Goal: Obtain resource: Download file/media

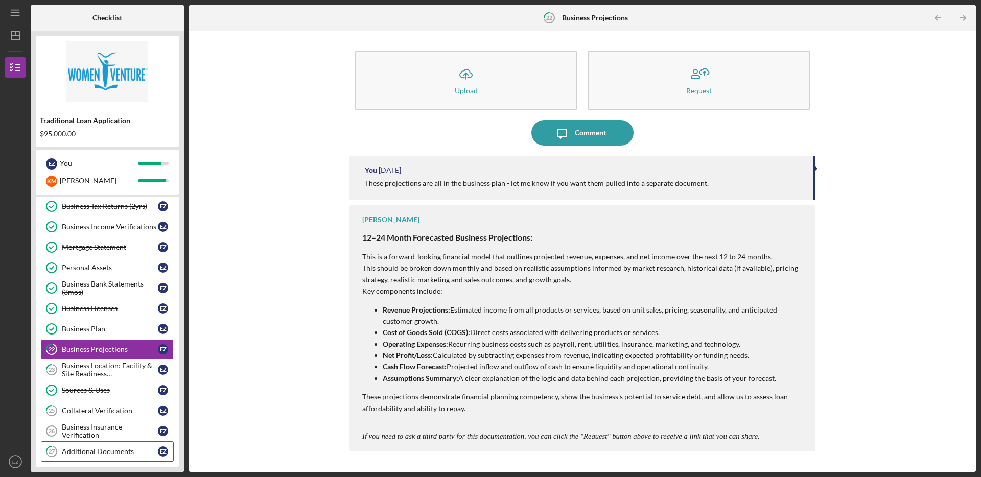
scroll to position [201, 0]
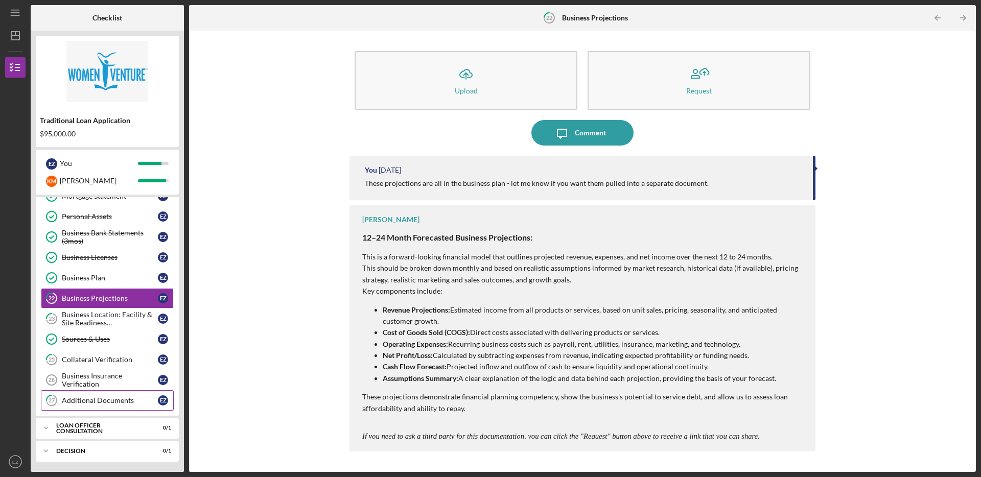
click at [102, 406] on link "27 Additional Documents E Z" at bounding box center [107, 400] width 133 height 20
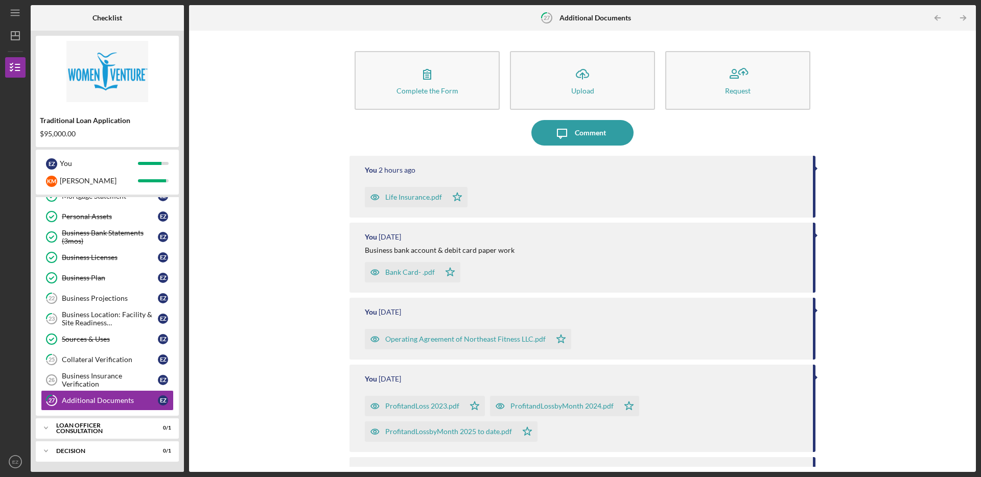
click at [416, 273] on div "Bank Card- .pdf" at bounding box center [410, 272] width 50 height 8
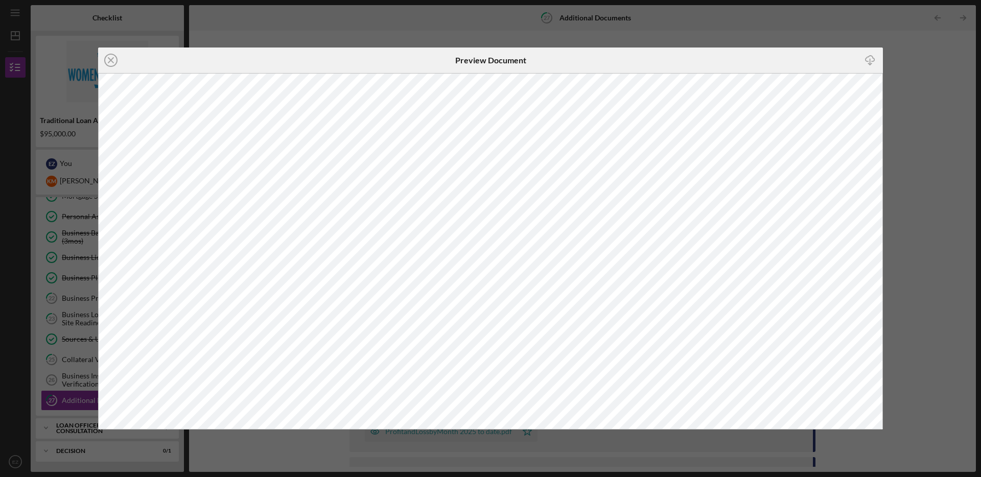
click at [655, 55] on div "Icon/Download" at bounding box center [752, 60] width 262 height 26
